Goal: Task Accomplishment & Management: Manage account settings

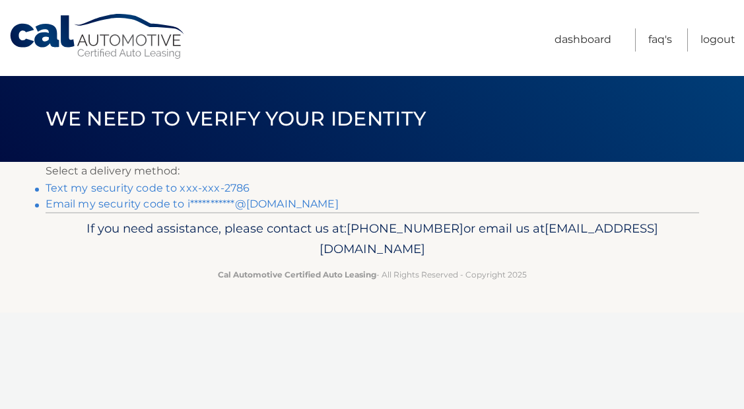
click at [198, 189] on link "Text my security code to xxx-xxx-2786" at bounding box center [148, 188] width 205 height 13
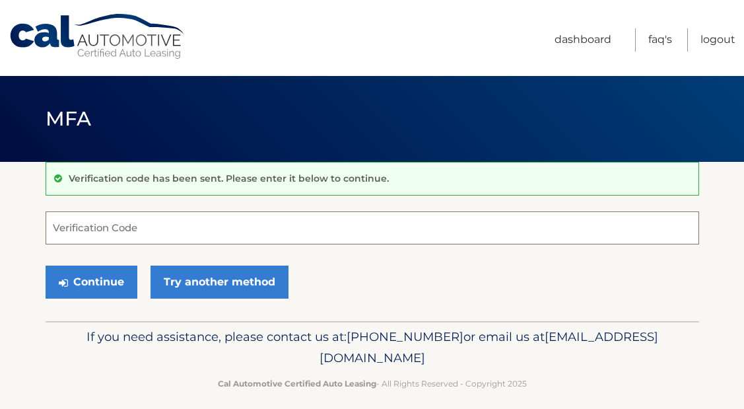
click at [178, 223] on input "Verification Code" at bounding box center [373, 227] width 654 height 33
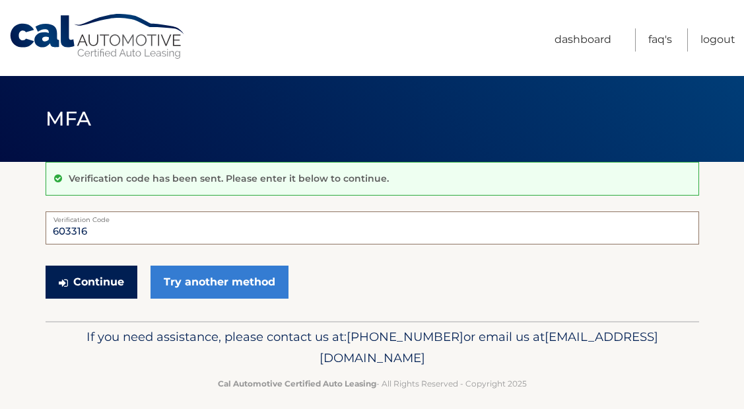
type input "603316"
click at [108, 279] on button "Continue" at bounding box center [92, 282] width 92 height 33
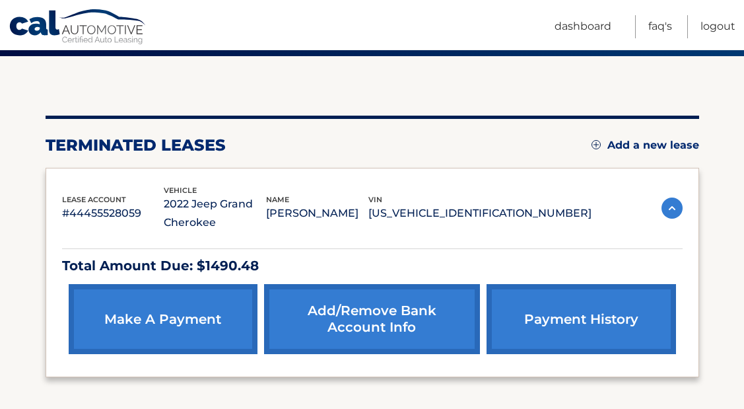
scroll to position [111, 0]
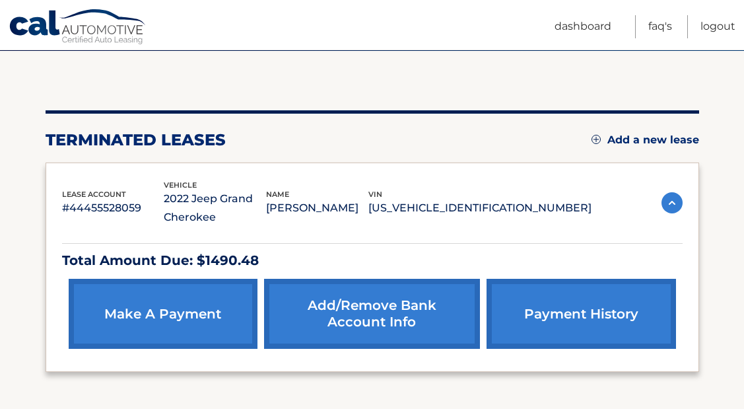
click at [672, 201] on img at bounding box center [672, 202] width 21 height 21
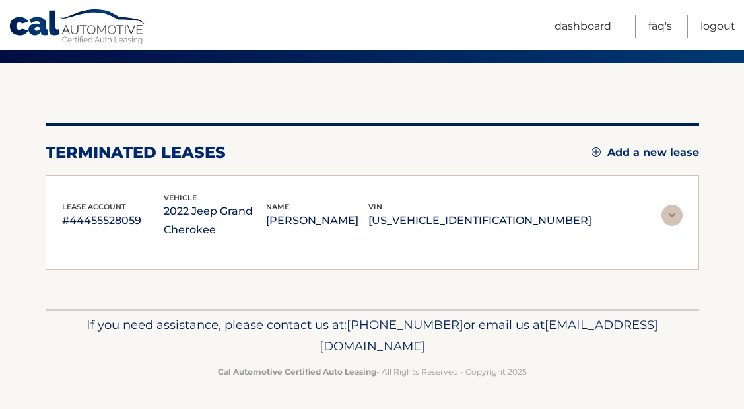
scroll to position [85, 0]
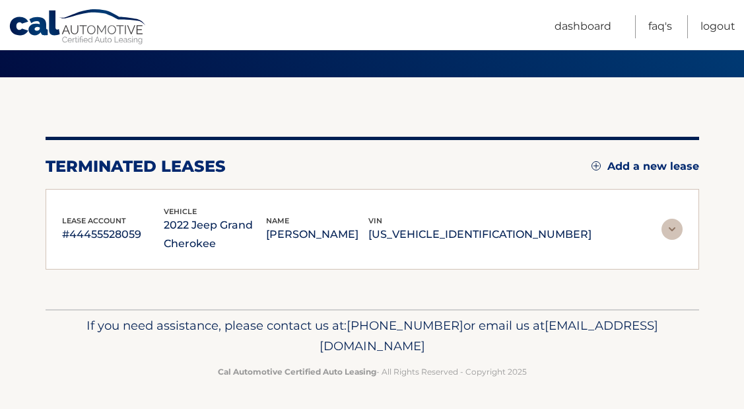
click at [672, 230] on img at bounding box center [672, 229] width 21 height 21
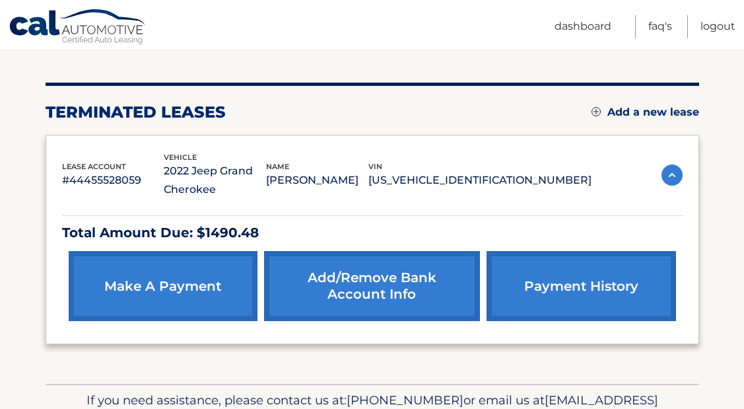
scroll to position [138, 0]
